Goal: Task Accomplishment & Management: Use online tool/utility

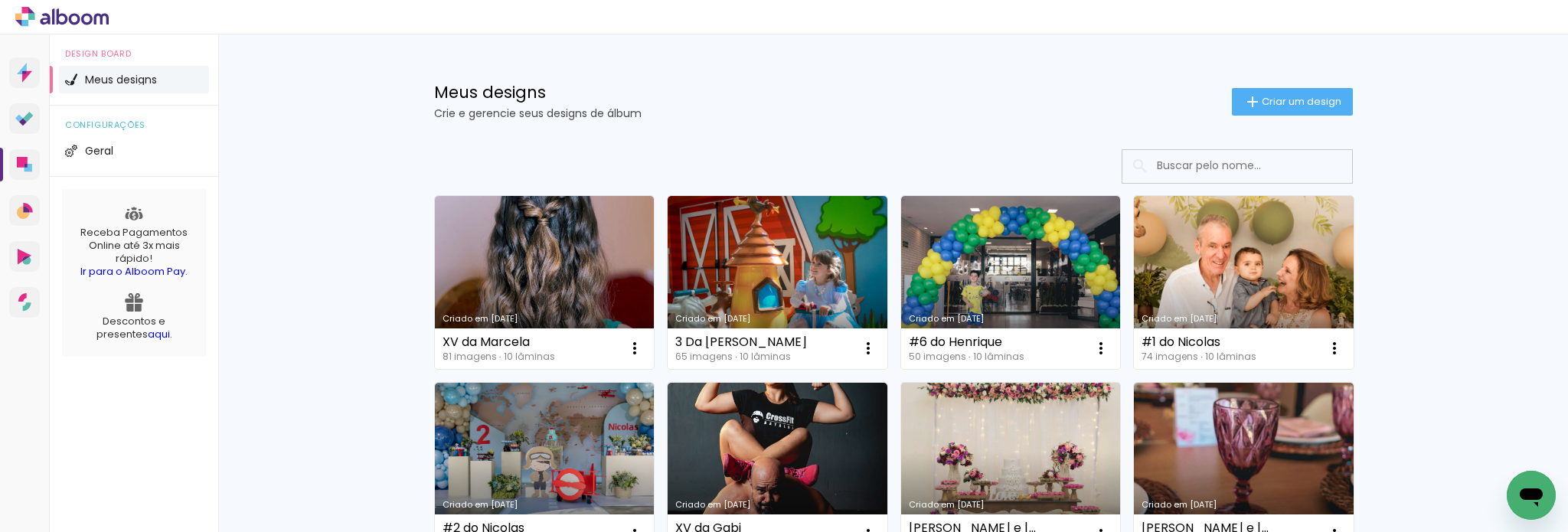
click at [1016, 258] on link "Criado em [DATE]" at bounding box center [1011, 283] width 220 height 173
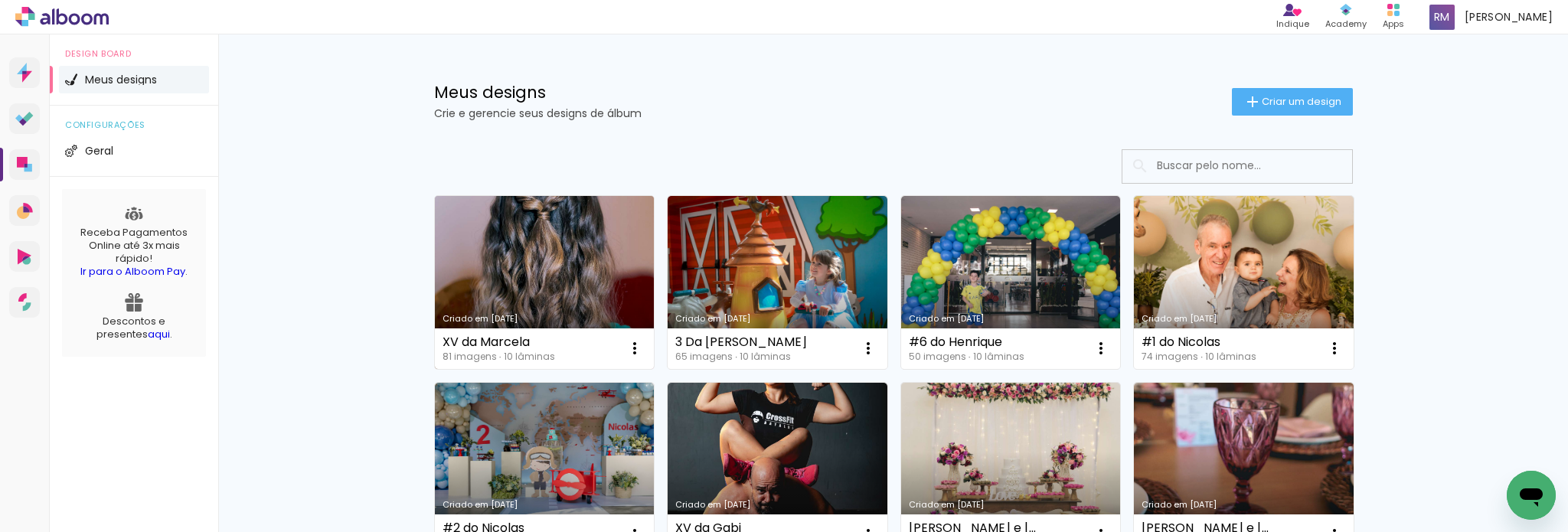
click at [571, 262] on link "Criado em [DATE]" at bounding box center [544, 283] width 220 height 173
